Goal: Information Seeking & Learning: Learn about a topic

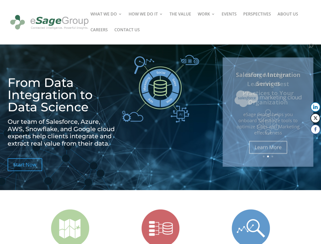
click at [160, 122] on img at bounding box center [160, 89] width 77 height 68
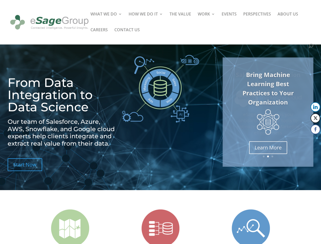
click at [160, 122] on img at bounding box center [160, 89] width 77 height 68
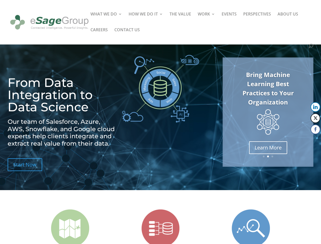
click at [268, 106] on link "Bring Machine Learning Best Practices to Your Organization" at bounding box center [267, 88] width 51 height 36
click at [223, 112] on link "Previous" at bounding box center [223, 112] width 12 height 12
click at [315, 107] on button "LinkedIn" at bounding box center [315, 107] width 10 height 10
click at [315, 118] on button "Twitter" at bounding box center [315, 118] width 10 height 10
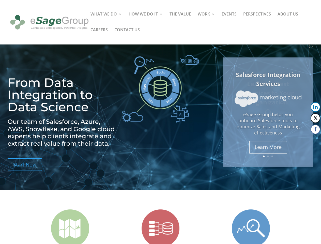
click at [315, 129] on button "Facebook" at bounding box center [315, 129] width 10 height 10
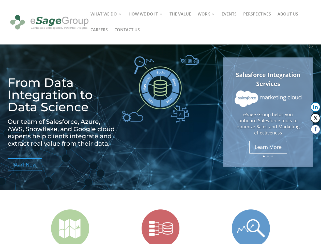
click at [305, 139] on span at bounding box center [305, 139] width 6 height 6
